Goal: Transaction & Acquisition: Purchase product/service

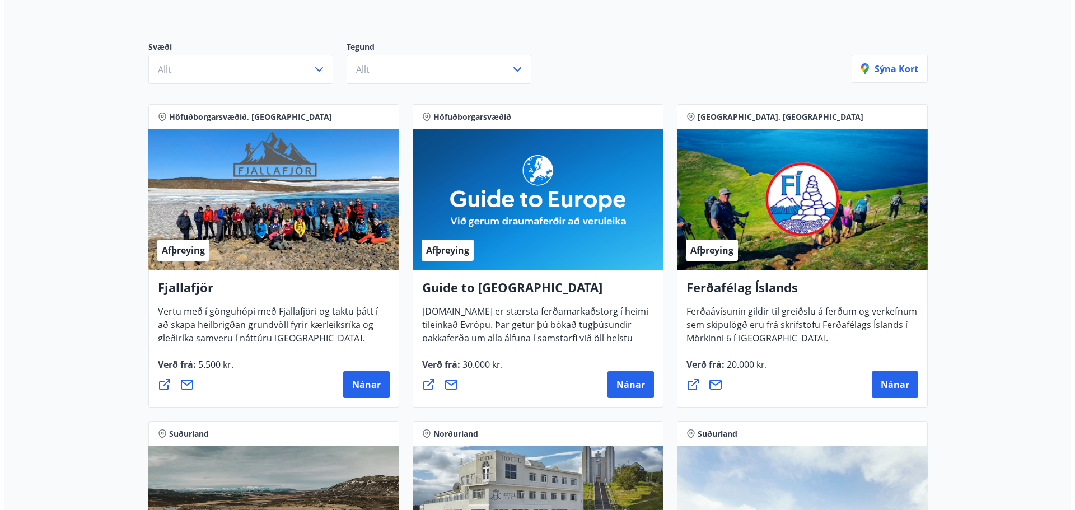
scroll to position [336, 0]
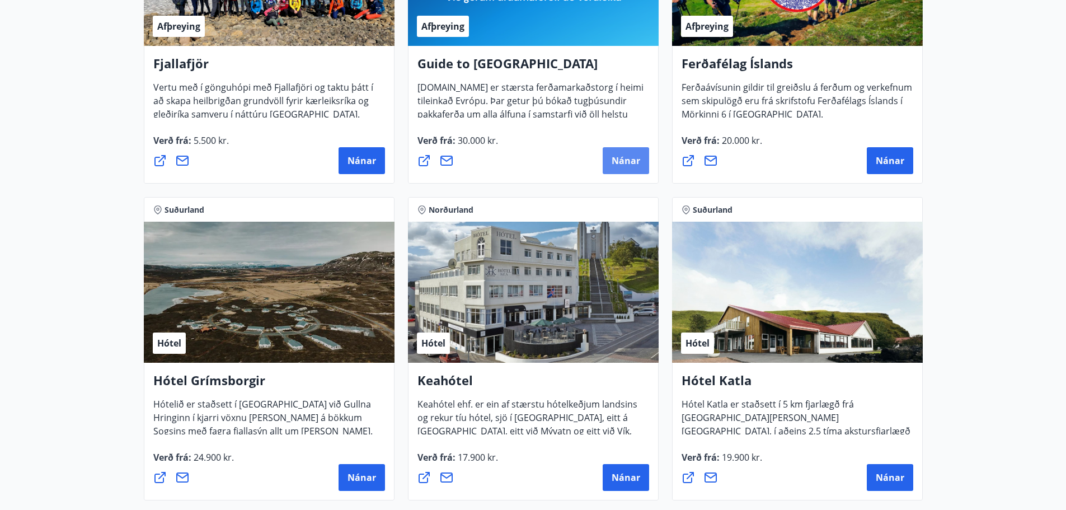
click at [624, 163] on span "Nánar" at bounding box center [626, 160] width 29 height 12
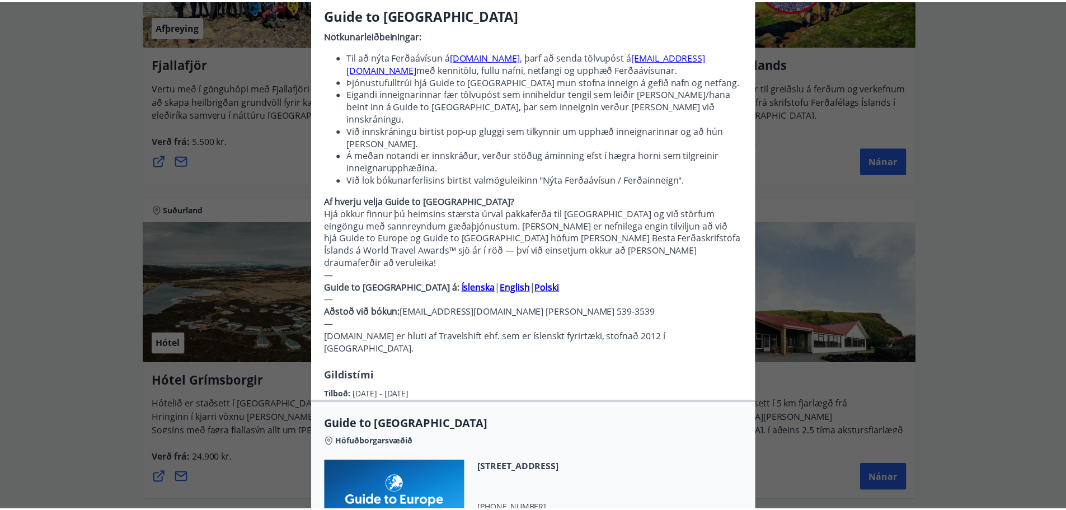
scroll to position [0, 0]
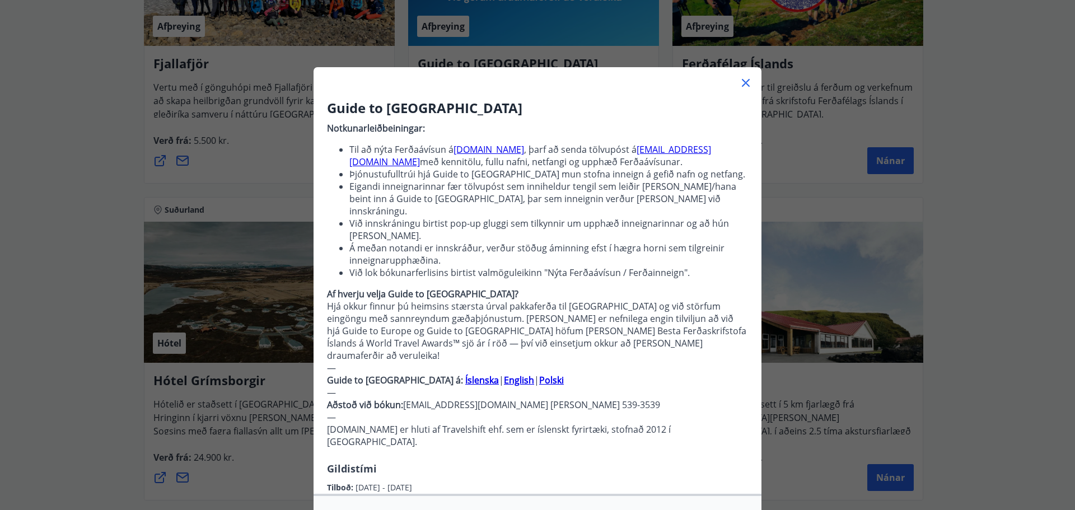
click at [740, 80] on icon at bounding box center [745, 82] width 13 height 13
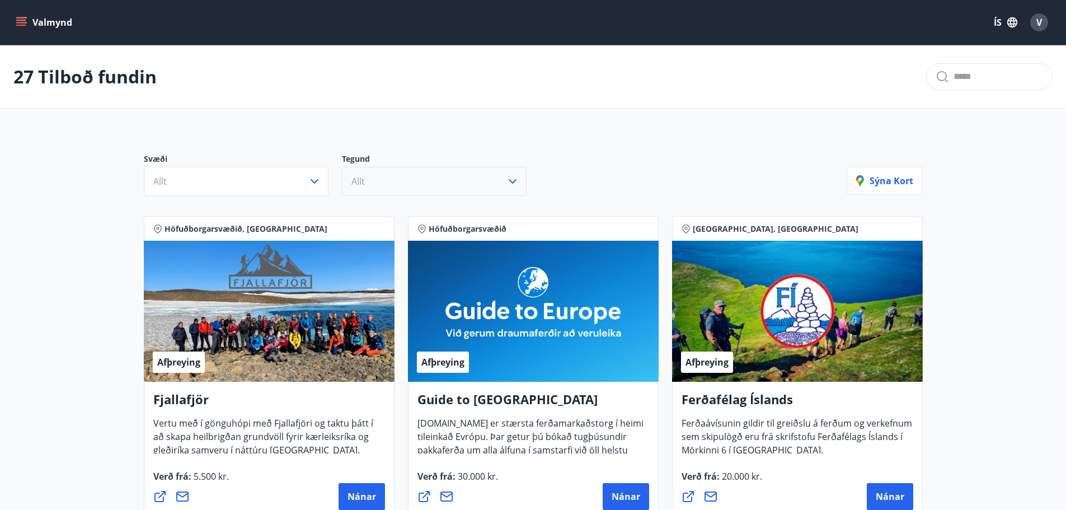
click at [401, 186] on button "Allt" at bounding box center [434, 181] width 185 height 29
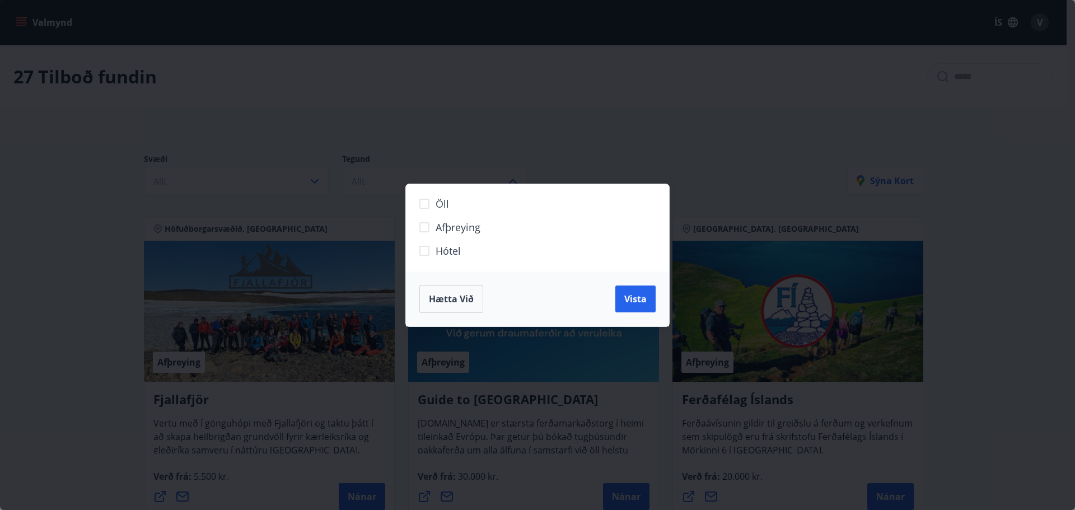
click at [394, 173] on div "Öll Afþreying Hótel Hætta við Vista" at bounding box center [537, 255] width 1075 height 510
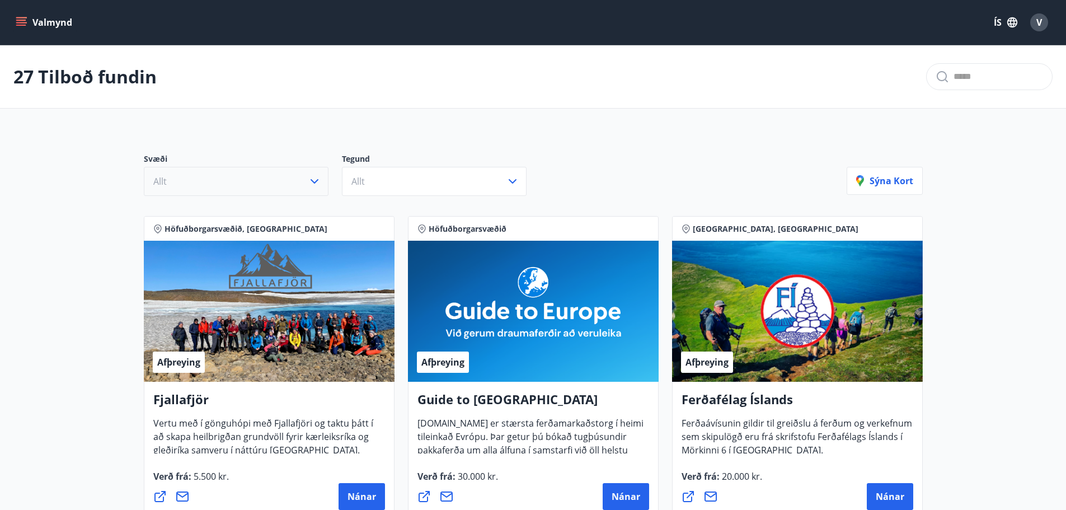
click at [240, 182] on button "Allt" at bounding box center [236, 181] width 185 height 29
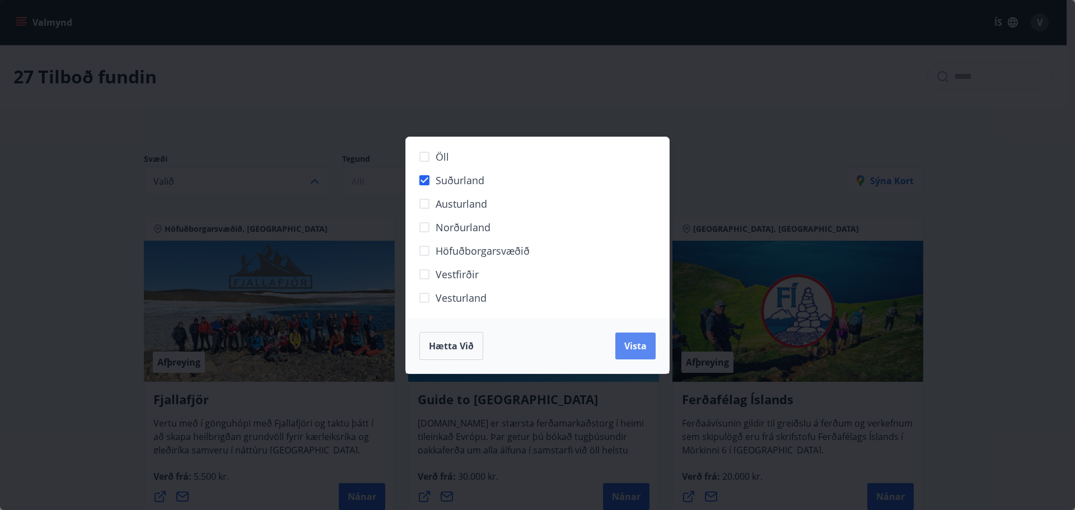
click at [627, 343] on span "Vista" at bounding box center [635, 346] width 22 height 12
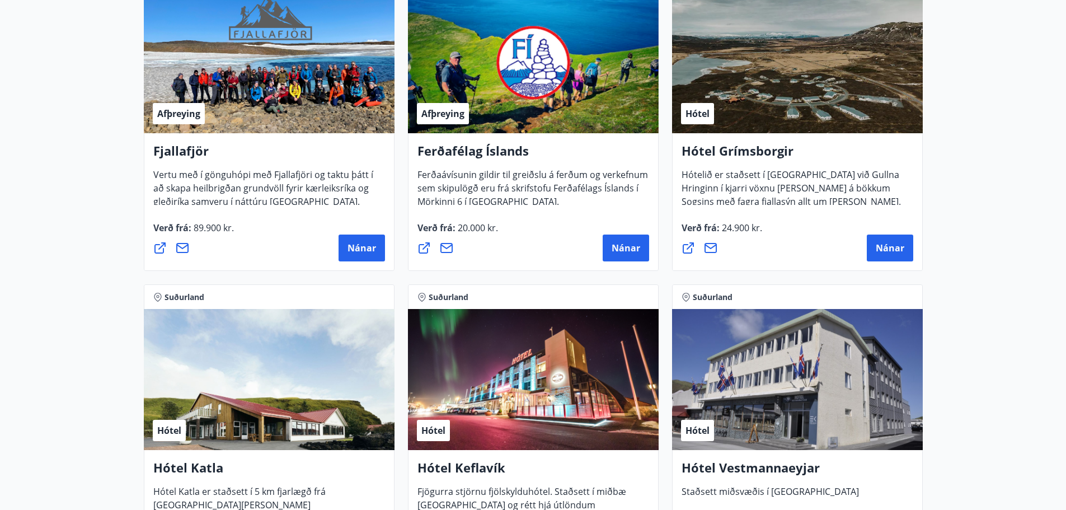
scroll to position [392, 0]
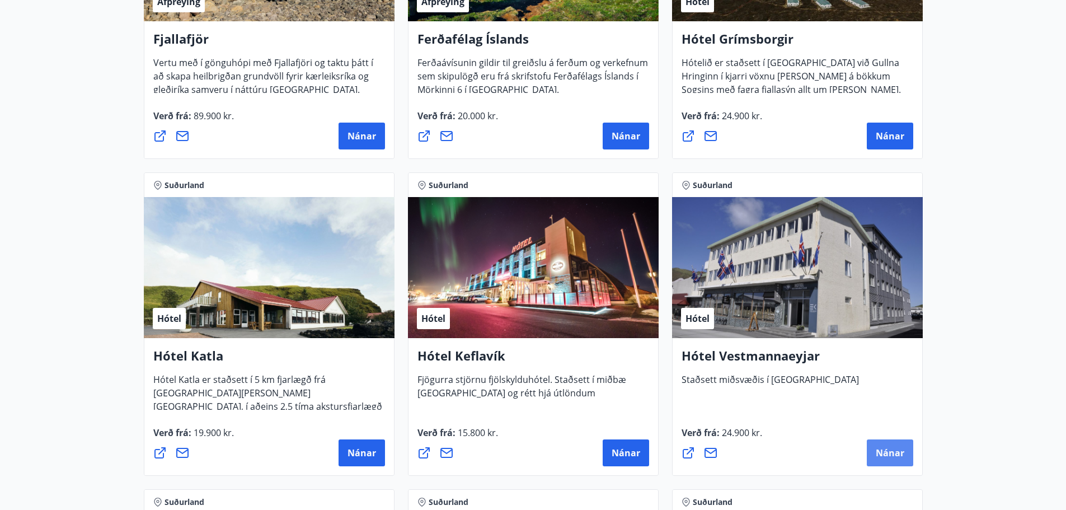
click at [889, 459] on button "Nánar" at bounding box center [890, 452] width 46 height 27
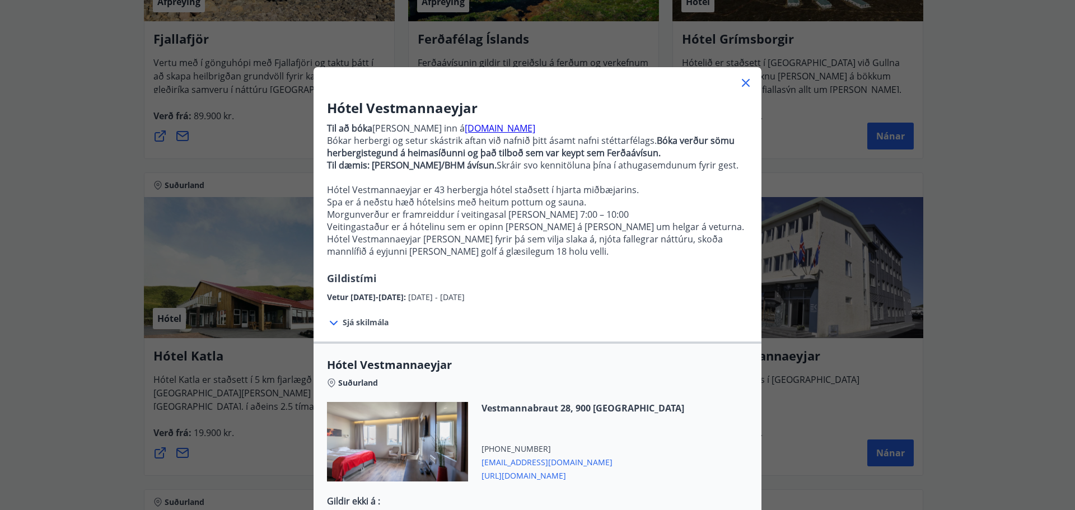
drag, startPoint x: 388, startPoint y: 296, endPoint x: 490, endPoint y: 291, distance: 101.4
click at [490, 291] on div "Vetur [DATE]-[DATE] : [DATE] - [DATE]" at bounding box center [537, 294] width 421 height 18
click at [372, 326] on span "Sjá skilmála" at bounding box center [366, 322] width 46 height 11
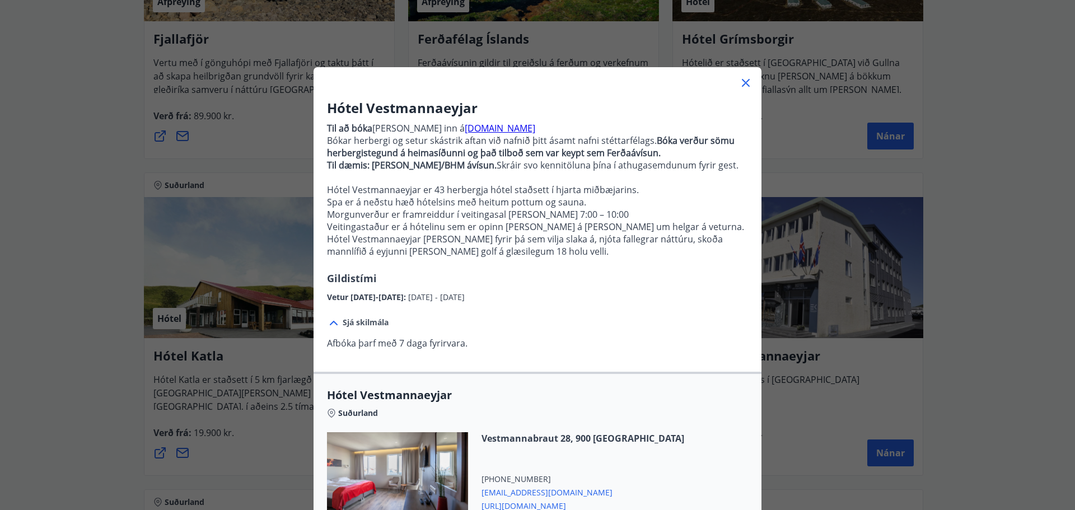
click at [740, 87] on icon at bounding box center [745, 82] width 13 height 13
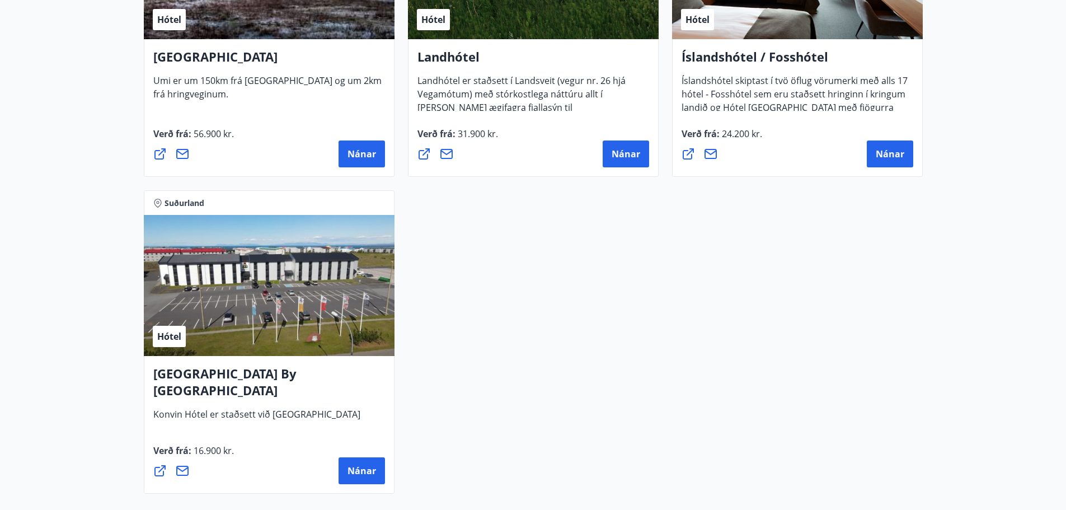
scroll to position [1063, 0]
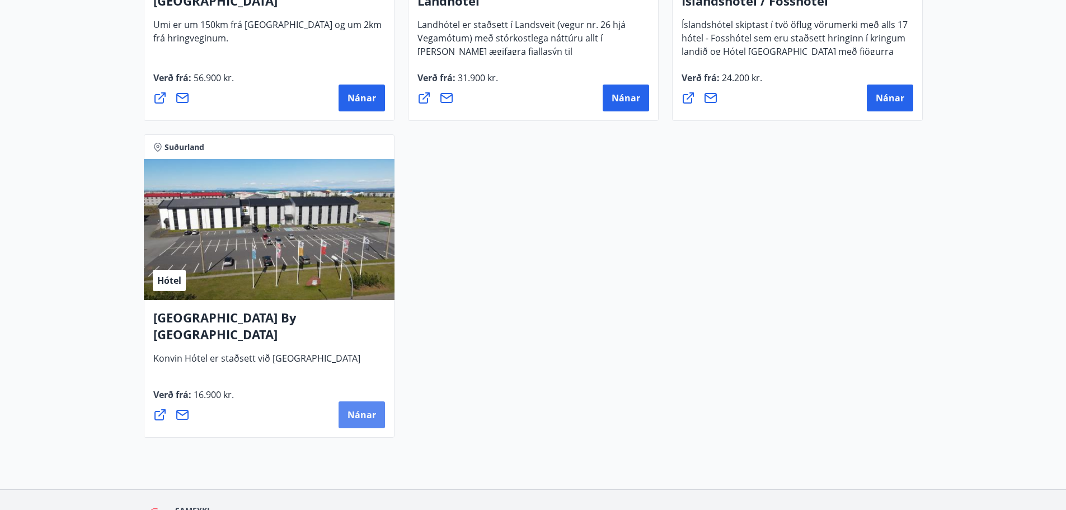
click at [367, 418] on span "Nánar" at bounding box center [362, 415] width 29 height 12
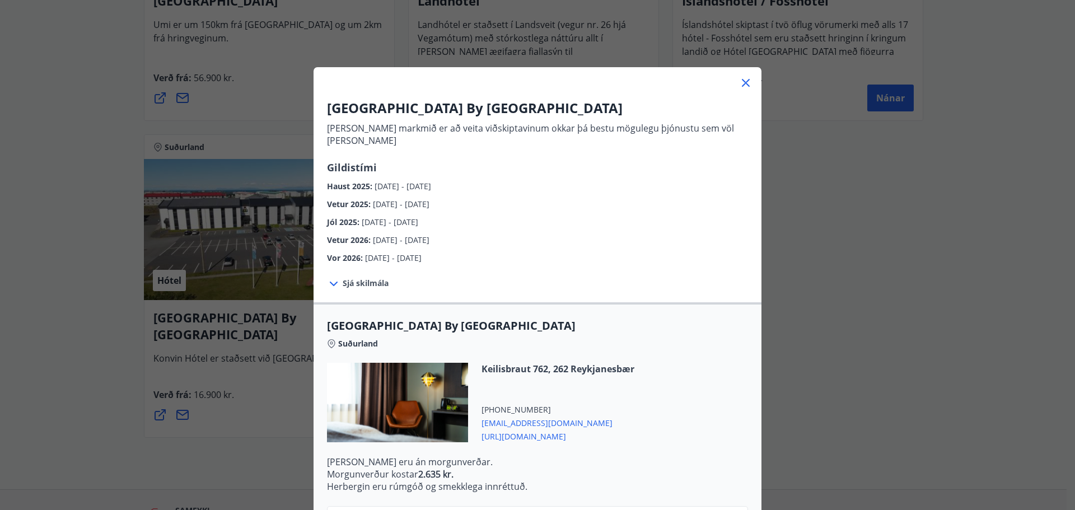
click at [357, 278] on span "Sjá skilmála" at bounding box center [366, 283] width 46 height 11
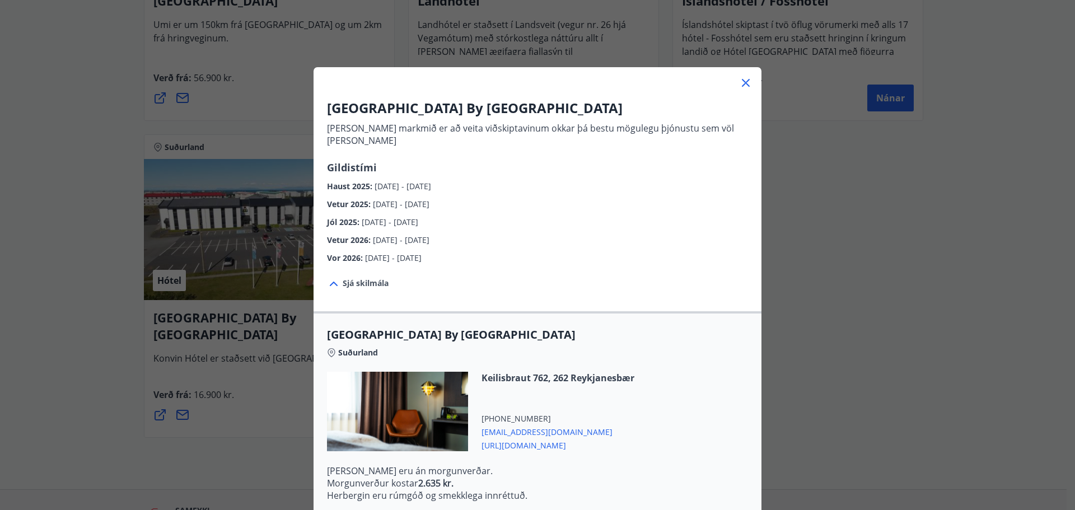
click at [357, 278] on span "Sjá skilmála" at bounding box center [366, 283] width 46 height 11
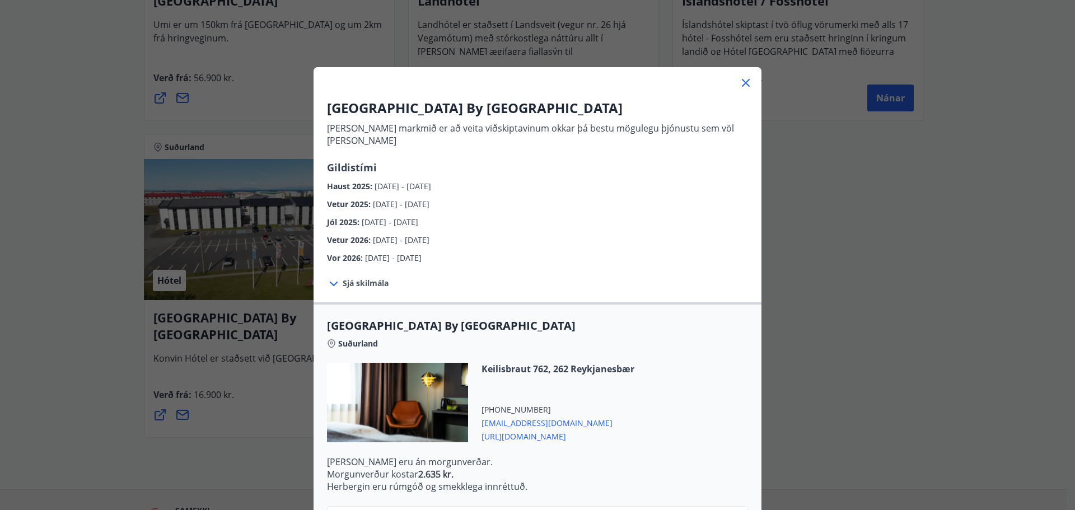
click at [742, 84] on icon at bounding box center [746, 83] width 8 height 8
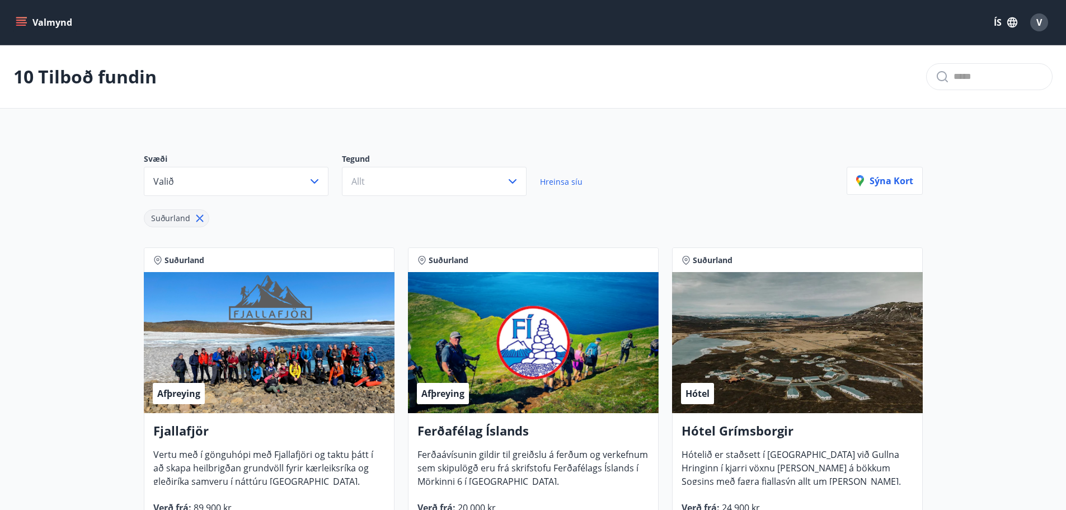
scroll to position [56, 0]
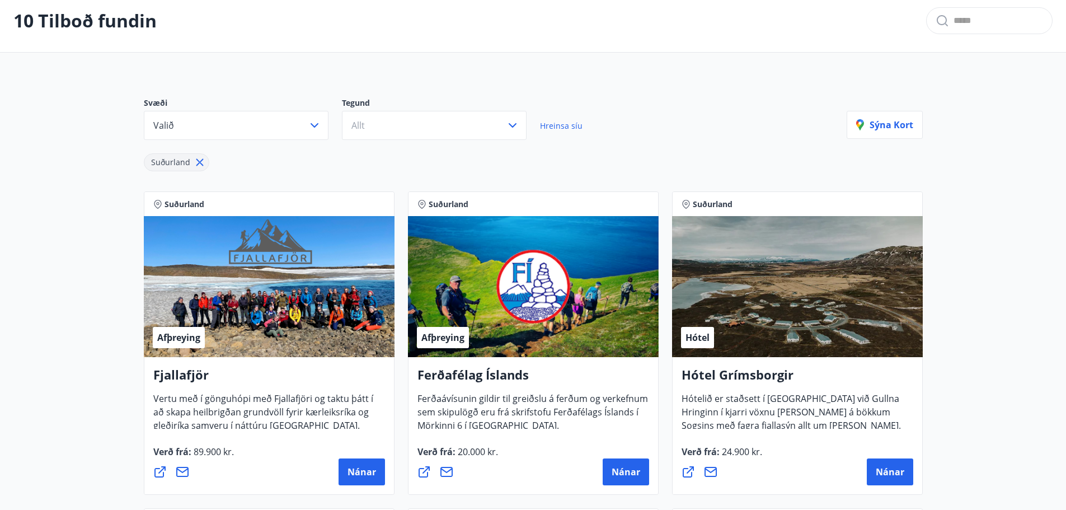
click at [191, 163] on span "Suðurland" at bounding box center [170, 163] width 53 height 12
click at [193, 166] on div "Suðurland" at bounding box center [176, 162] width 65 height 18
click at [205, 163] on div "Suðurland" at bounding box center [176, 162] width 65 height 18
click at [199, 160] on icon at bounding box center [200, 162] width 12 height 12
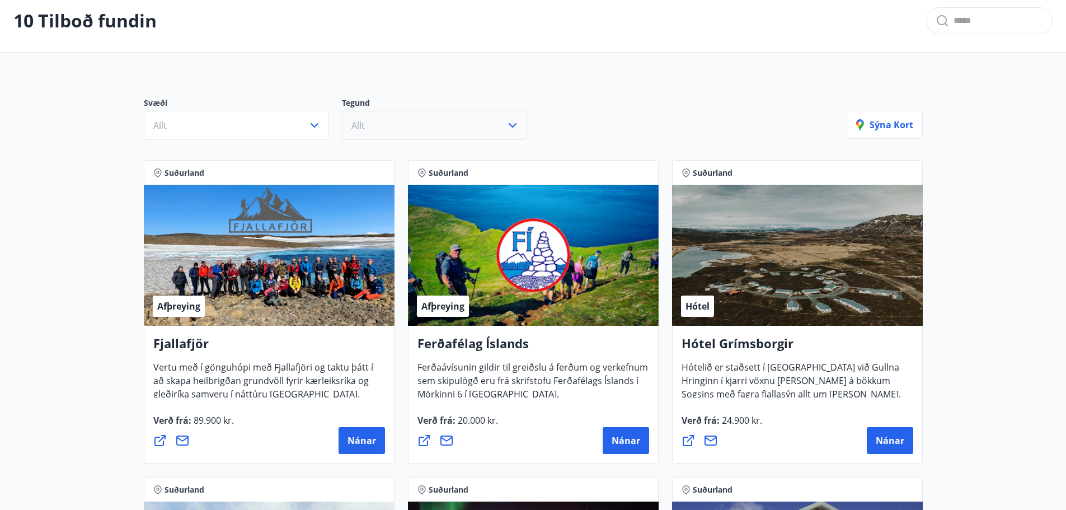
click at [450, 120] on button "Allt" at bounding box center [434, 125] width 185 height 29
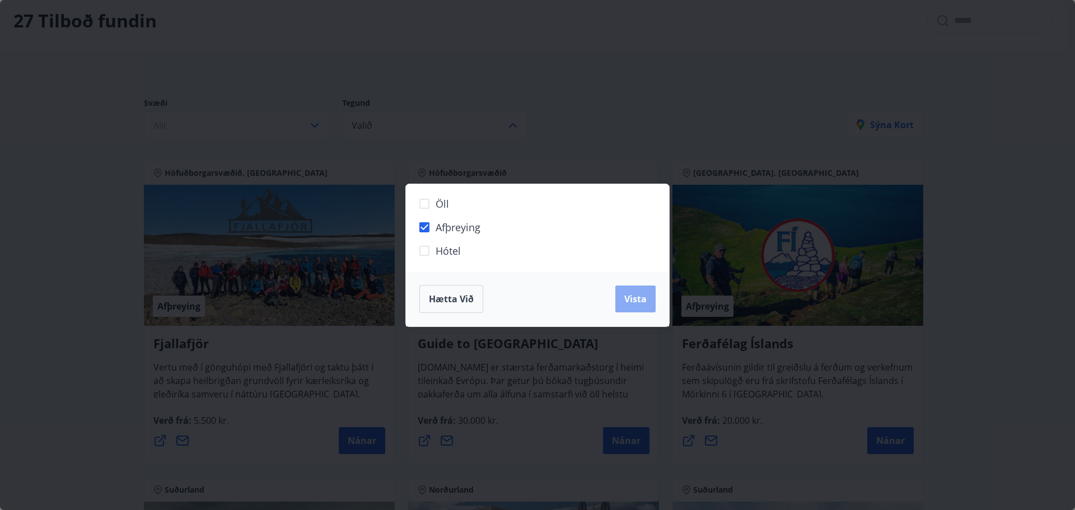
drag, startPoint x: 633, startPoint y: 303, endPoint x: 627, endPoint y: 302, distance: 5.7
click at [632, 303] on span "Vista" at bounding box center [635, 299] width 22 height 12
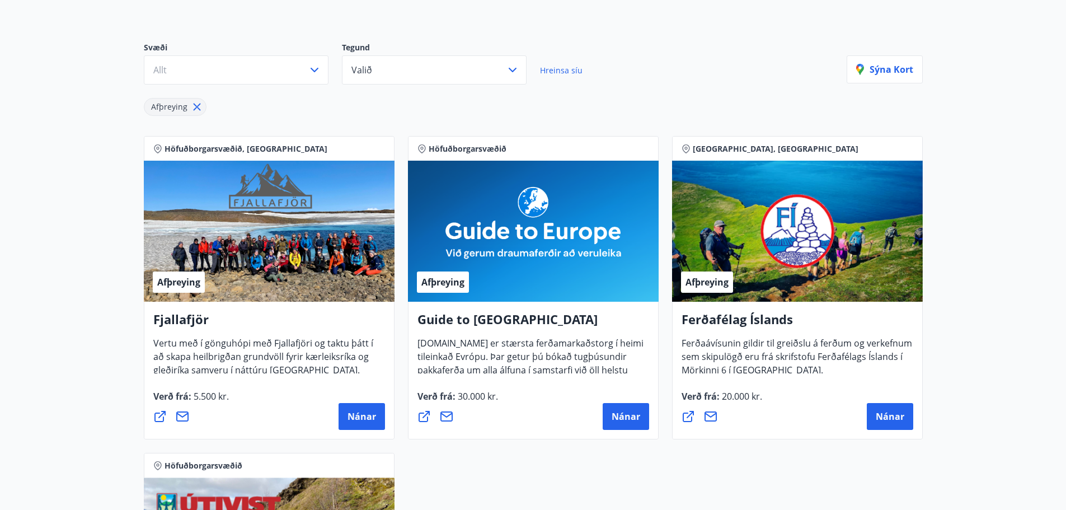
scroll to position [55, 0]
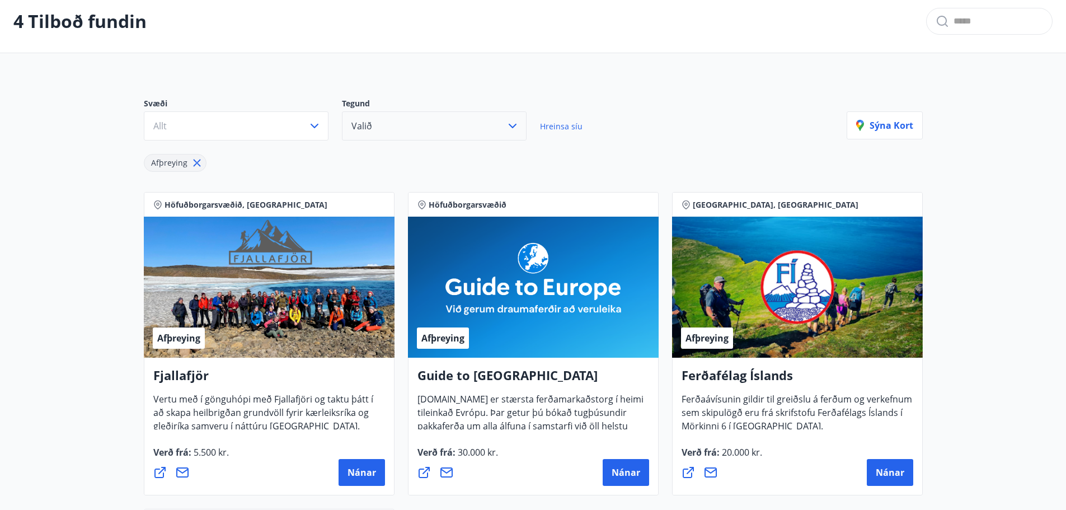
click at [484, 133] on button "Valið" at bounding box center [434, 125] width 185 height 29
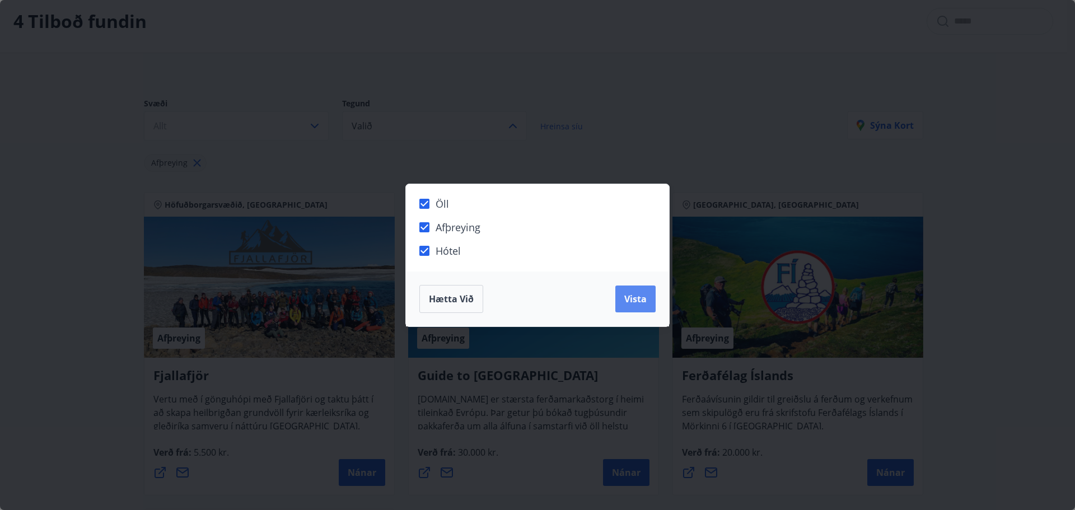
click at [634, 289] on button "Vista" at bounding box center [635, 298] width 40 height 27
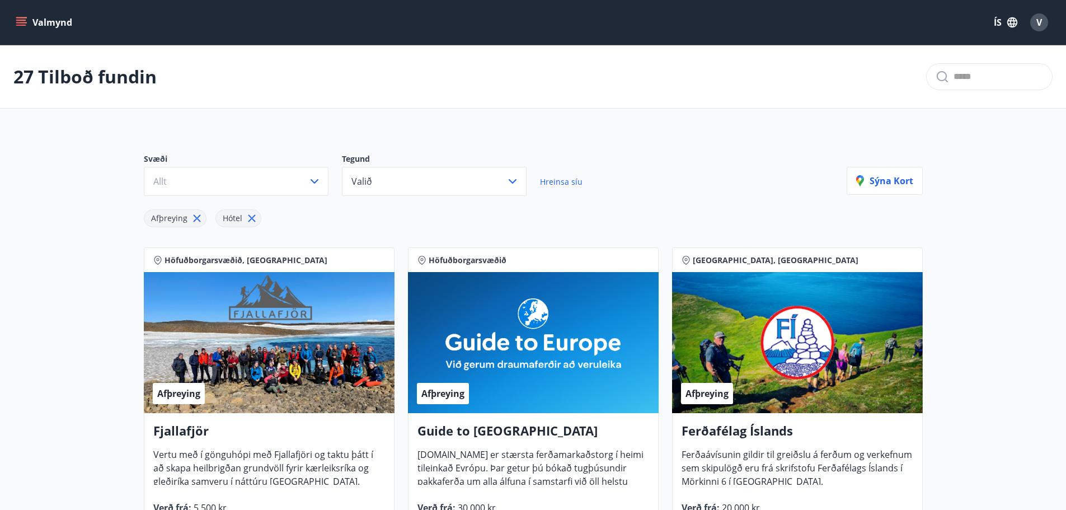
click at [35, 20] on button "Valmynd" at bounding box center [44, 22] width 63 height 20
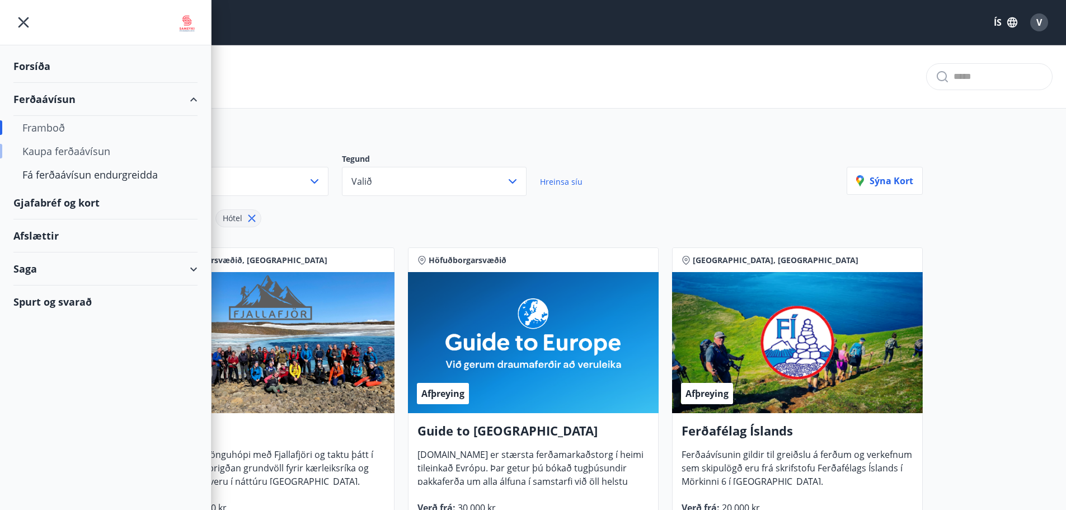
click at [67, 157] on div "Kaupa ferðaávísun" at bounding box center [105, 151] width 166 height 24
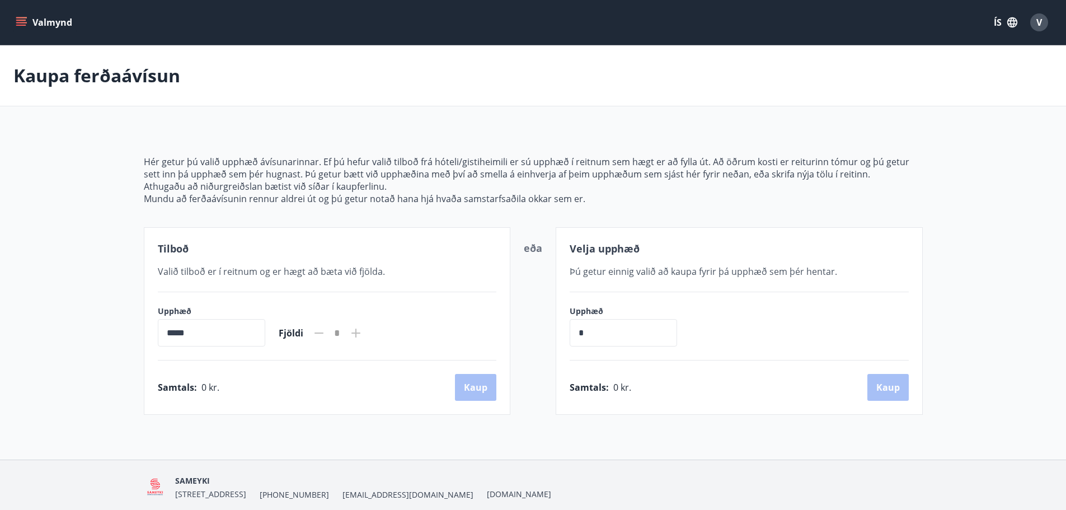
click at [30, 21] on button "Valmynd" at bounding box center [44, 22] width 63 height 20
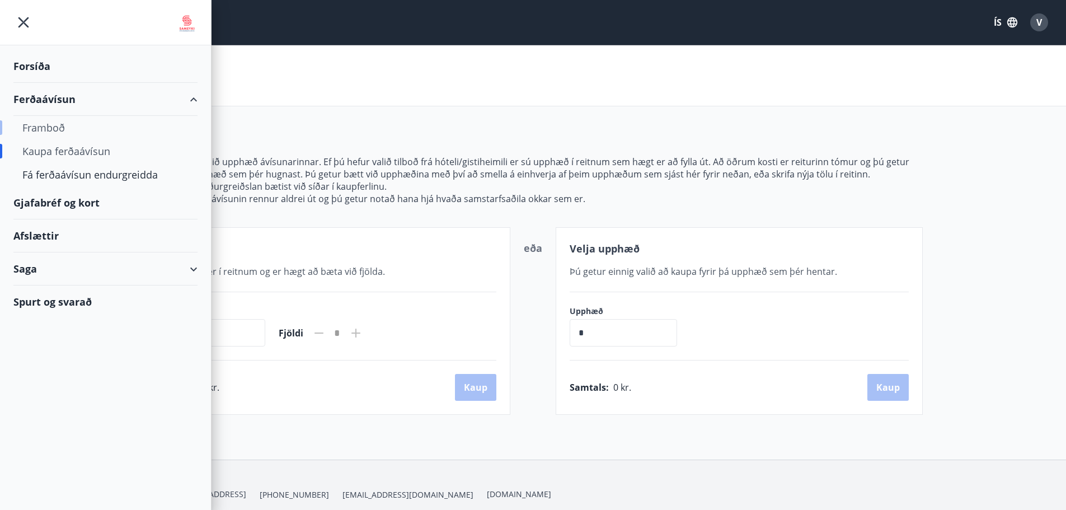
click at [38, 126] on div "Framboð" at bounding box center [105, 128] width 166 height 24
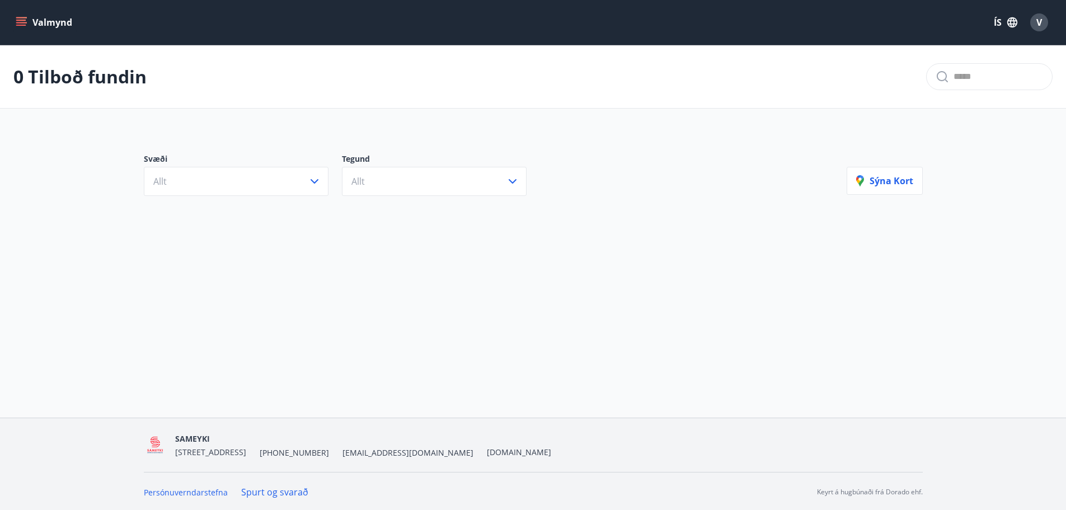
click at [20, 21] on icon "menu" at bounding box center [21, 20] width 10 height 1
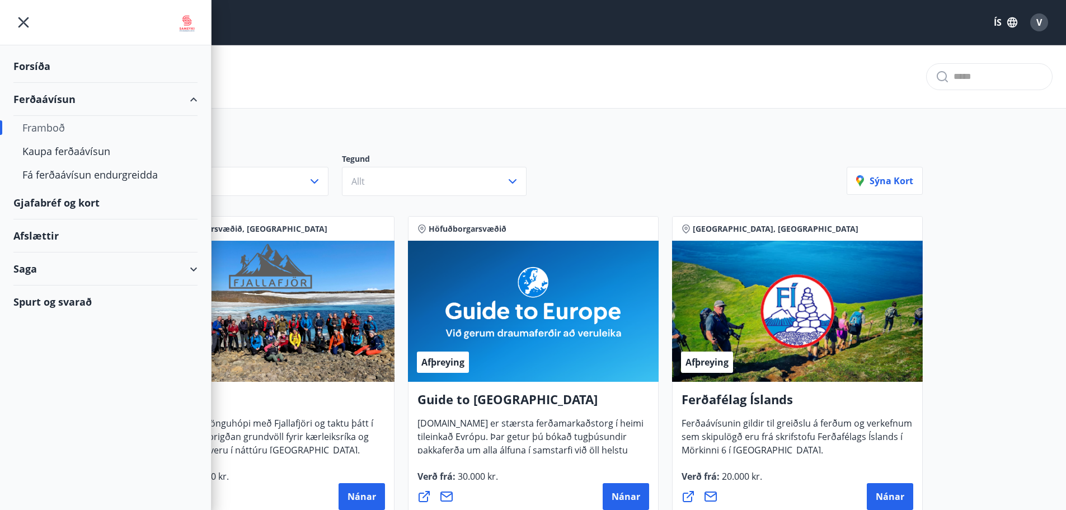
click at [24, 62] on div "Forsíða" at bounding box center [105, 66] width 184 height 33
